Goal: Information Seeking & Learning: Find specific fact

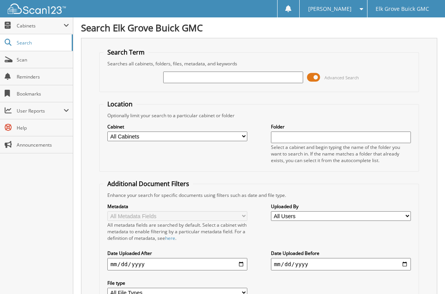
click at [317, 78] on span at bounding box center [313, 78] width 13 height 12
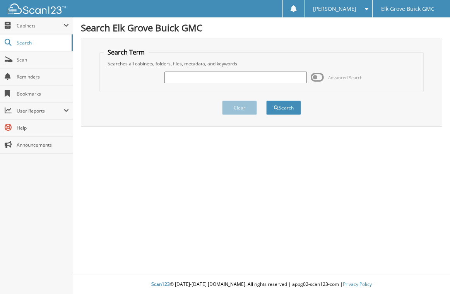
click at [260, 81] on input "text" at bounding box center [236, 78] width 142 height 12
click at [204, 74] on input "text" at bounding box center [236, 78] width 142 height 12
click at [236, 79] on input "text" at bounding box center [236, 78] width 142 height 12
paste input "554652"
type input "554652"
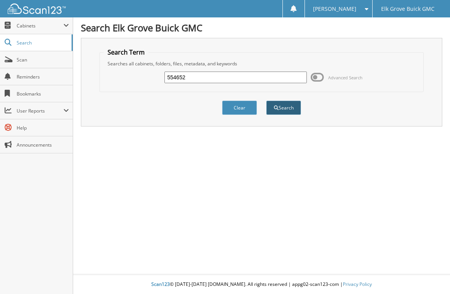
click at [298, 108] on button "Search" at bounding box center [283, 108] width 35 height 14
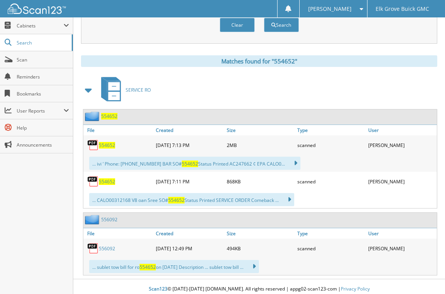
scroll to position [303, 0]
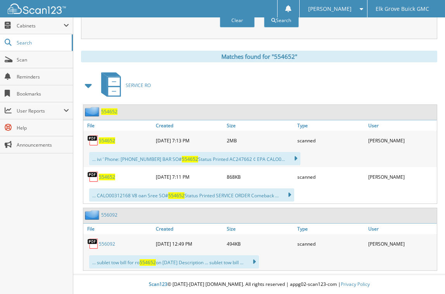
click at [103, 144] on span "554652" at bounding box center [107, 141] width 16 height 7
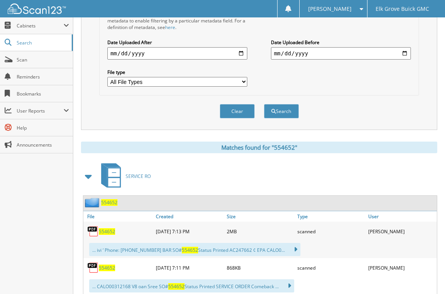
scroll to position [271, 0]
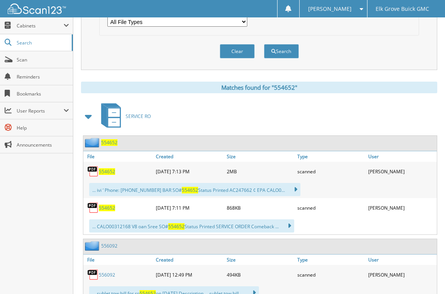
click at [109, 173] on span "554652" at bounding box center [107, 171] width 16 height 7
